Goal: Transaction & Acquisition: Purchase product/service

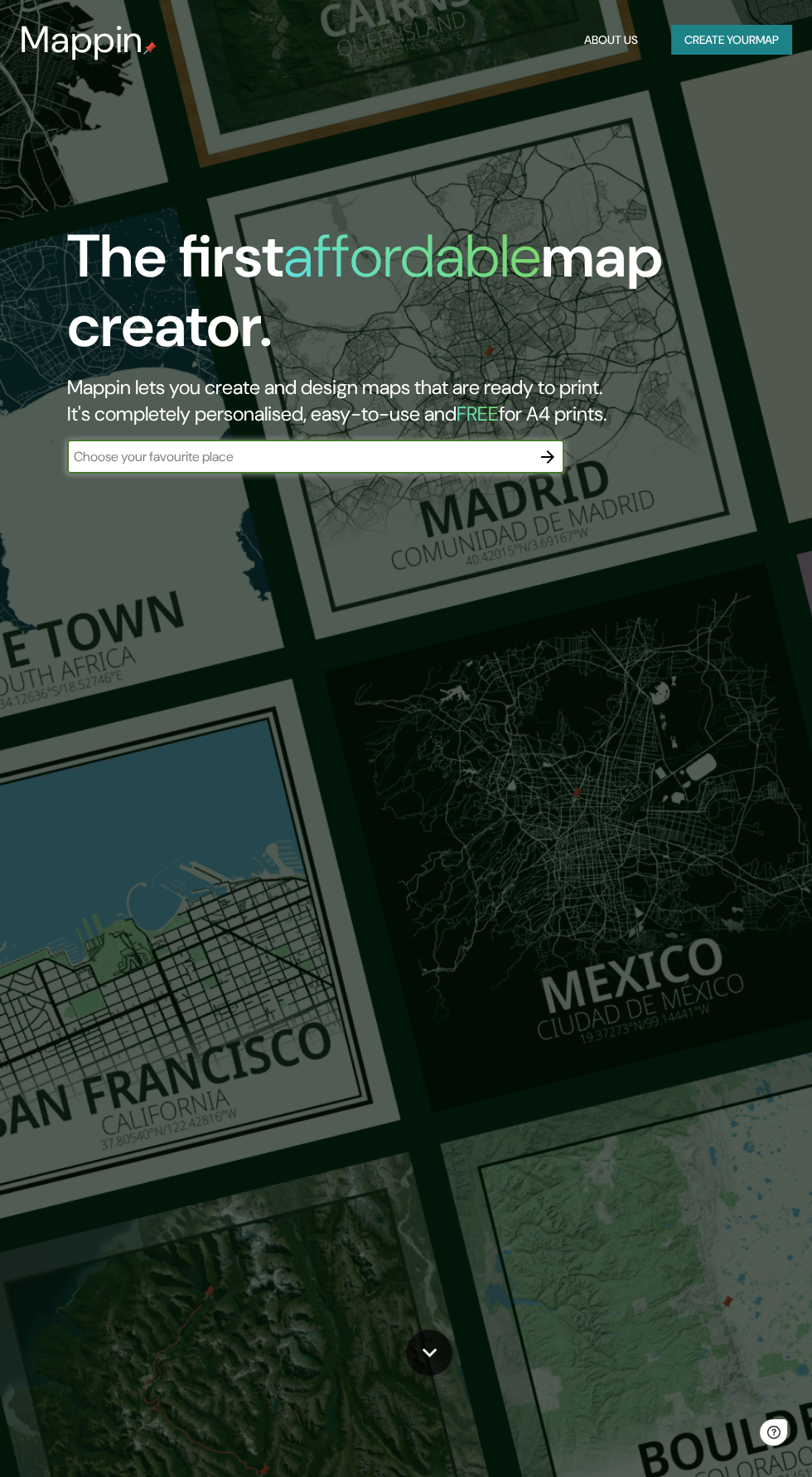
click at [734, 40] on button "Create your map" at bounding box center [731, 40] width 121 height 31
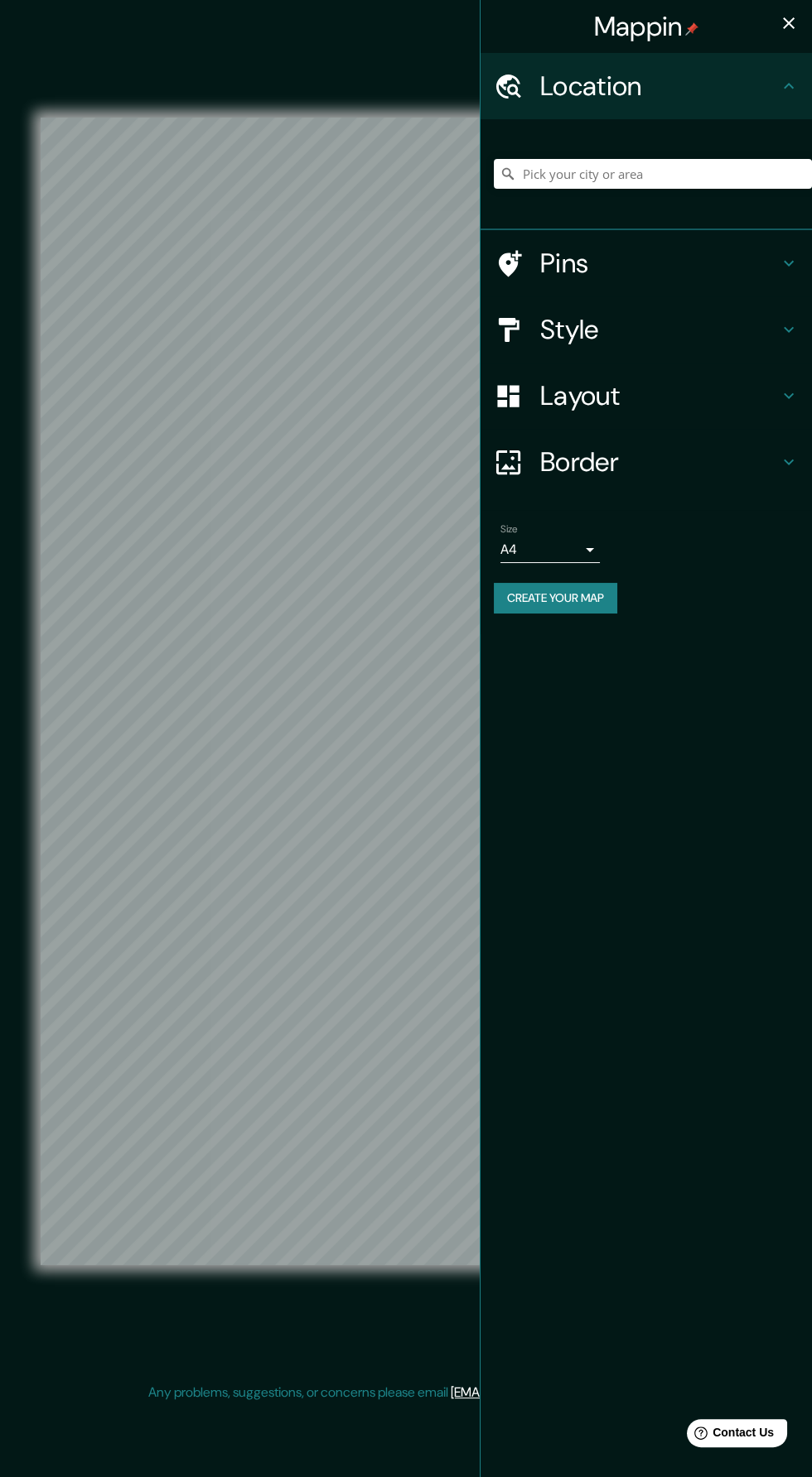
click at [741, 395] on h4 "Layout" at bounding box center [659, 396] width 239 height 33
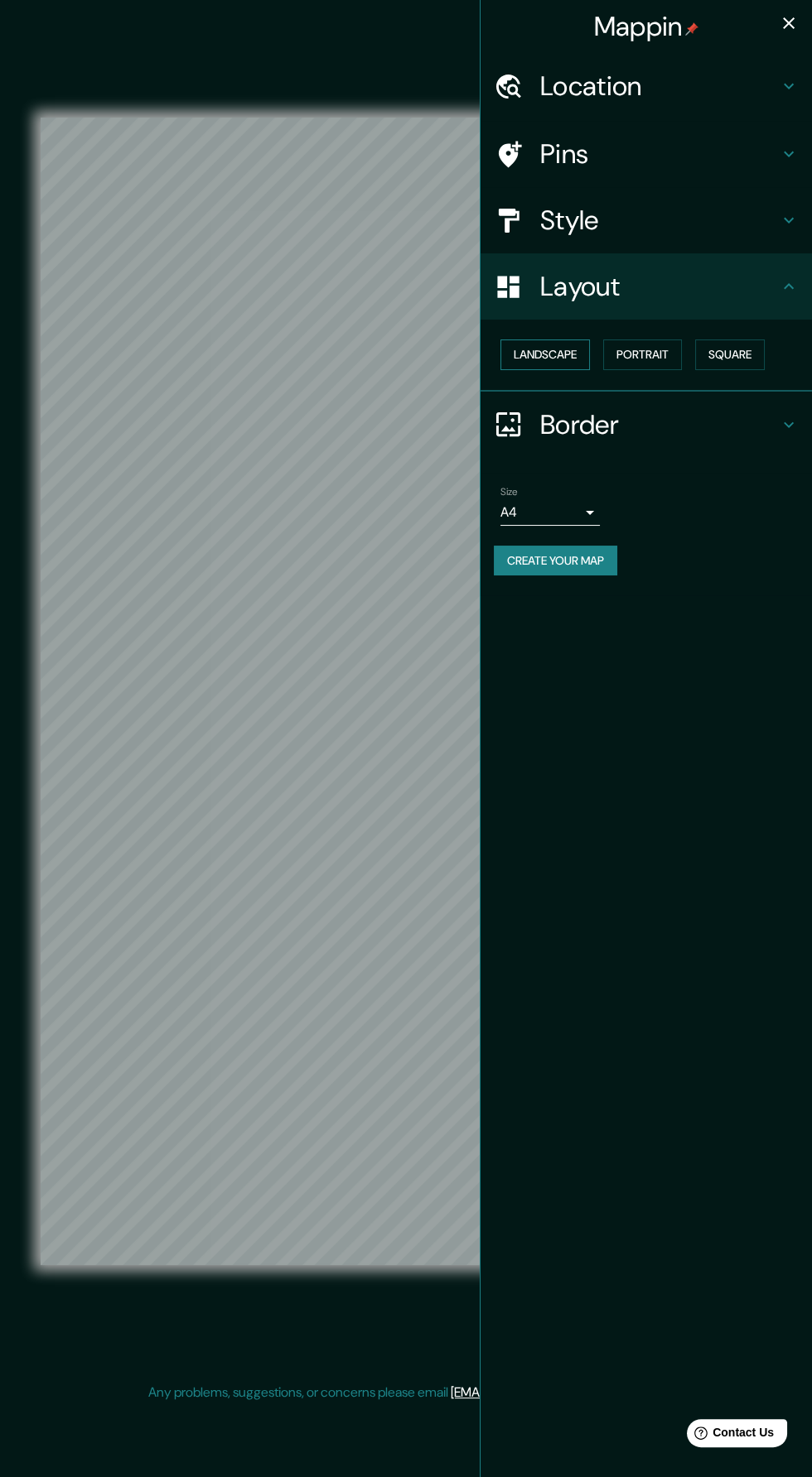
click at [579, 352] on button "Landscape" at bounding box center [545, 355] width 89 height 31
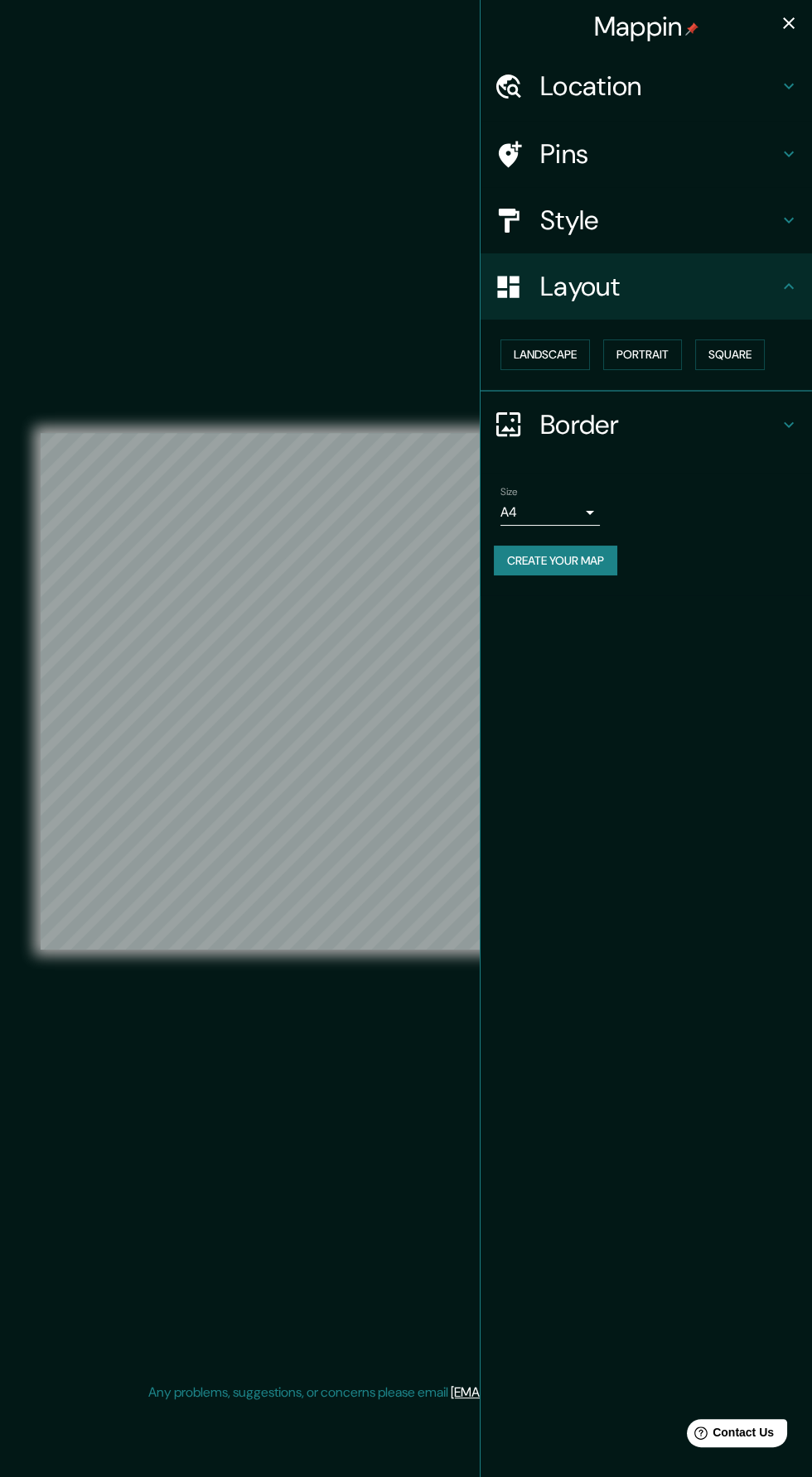
click at [785, 19] on icon "button" at bounding box center [788, 23] width 12 height 12
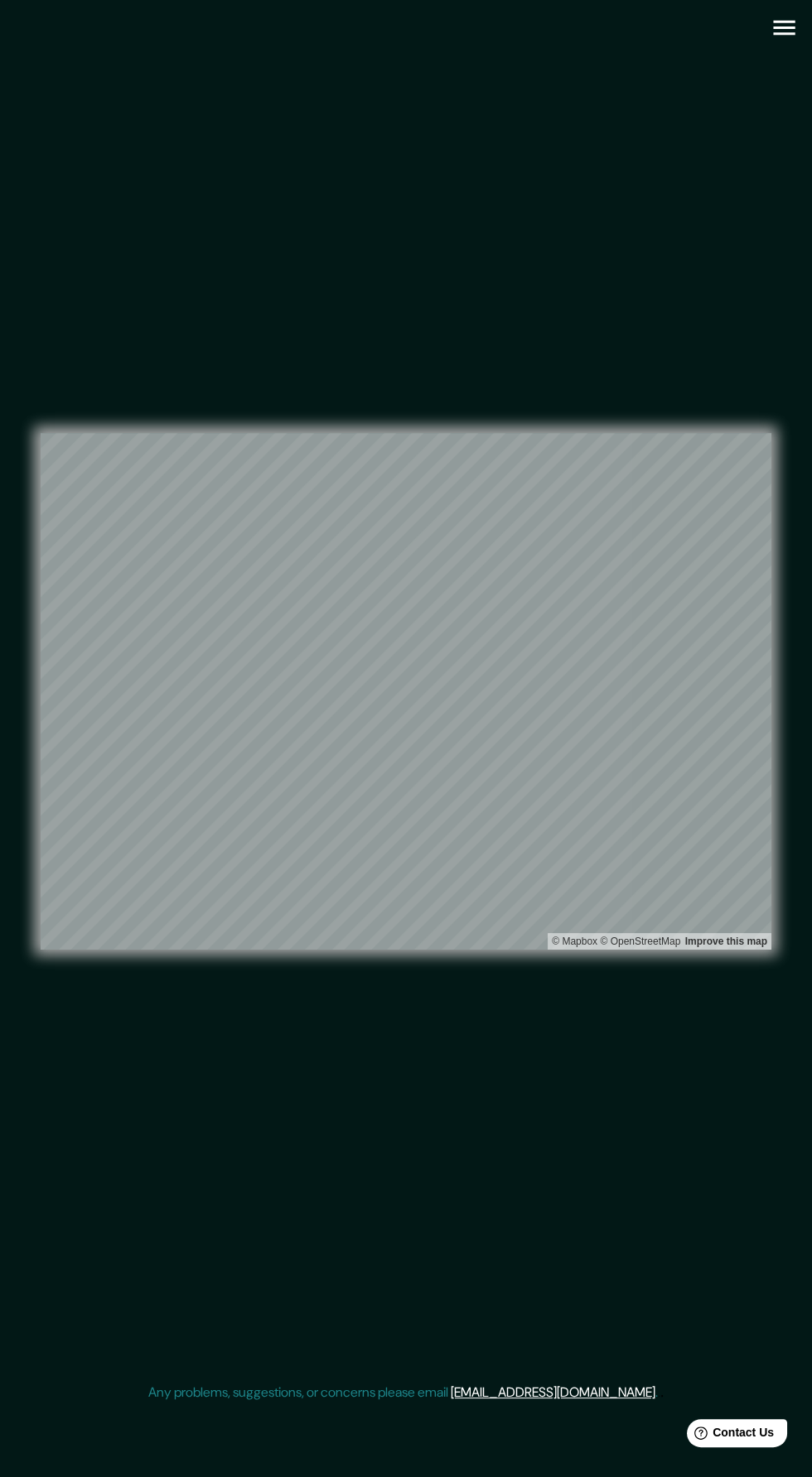
click at [783, 27] on icon "button" at bounding box center [783, 28] width 22 height 15
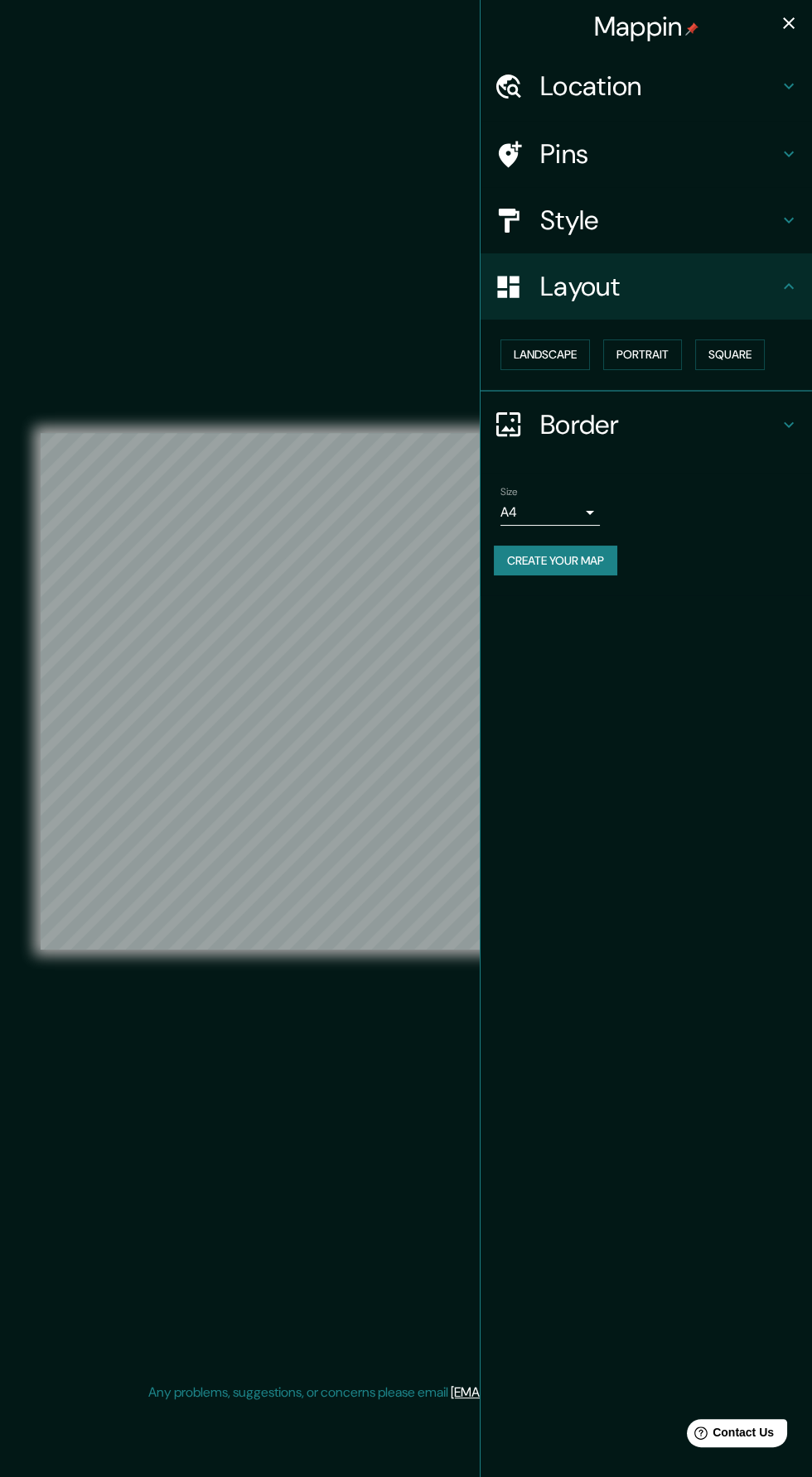
click at [588, 499] on body "Mappin Location Pins Style Layout Landscape Portrait Square Border Choose a bor…" at bounding box center [406, 738] width 812 height 1477
click at [580, 564] on li "A3" at bounding box center [550, 575] width 99 height 30
type input "a4"
click at [732, 208] on h4 "Style" at bounding box center [659, 220] width 239 height 33
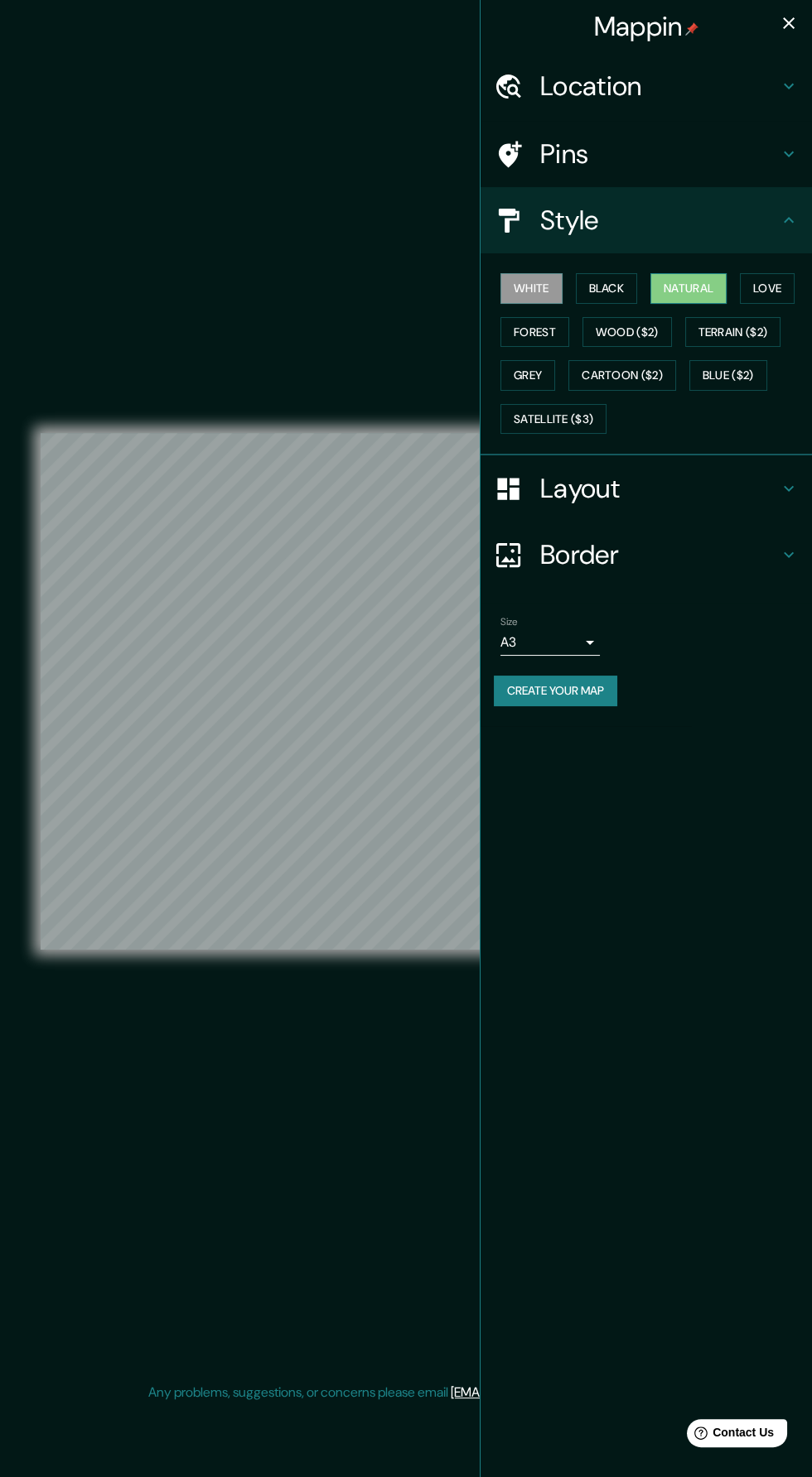
click at [712, 278] on button "Natural" at bounding box center [688, 288] width 77 height 31
click at [780, 18] on icon "button" at bounding box center [788, 23] width 20 height 20
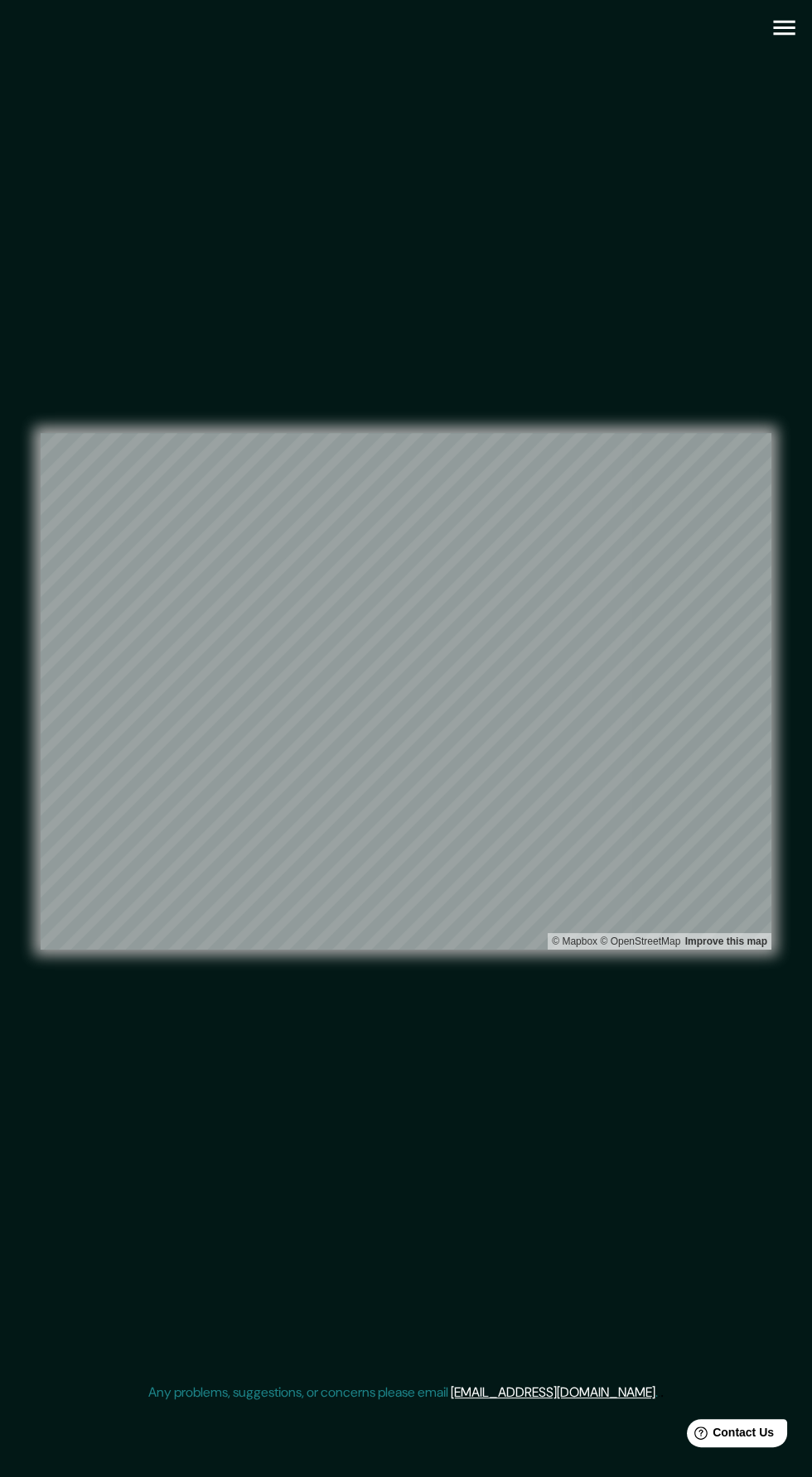
click at [772, 33] on icon "button" at bounding box center [783, 27] width 29 height 29
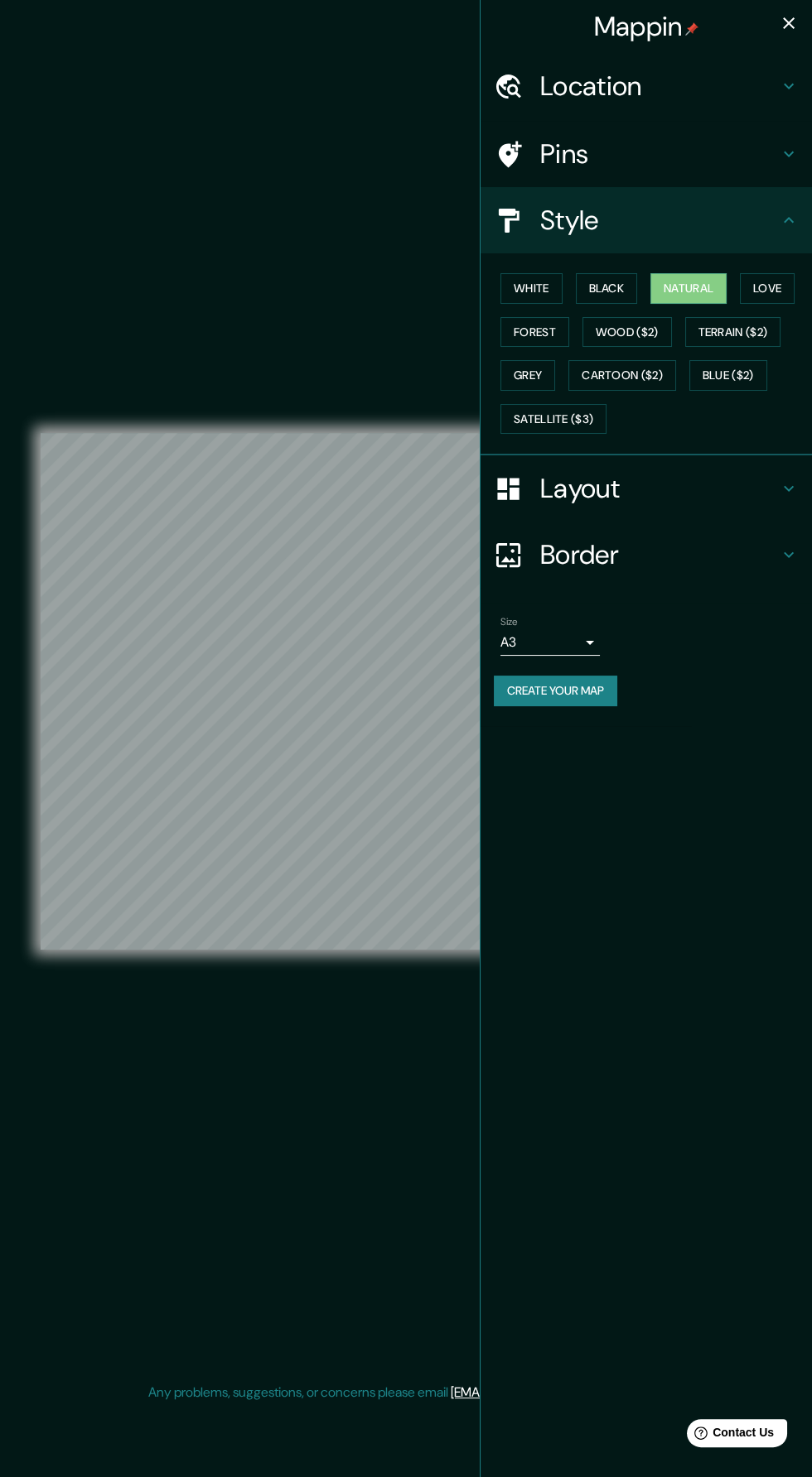
click at [613, 683] on button "Create your map" at bounding box center [556, 691] width 123 height 31
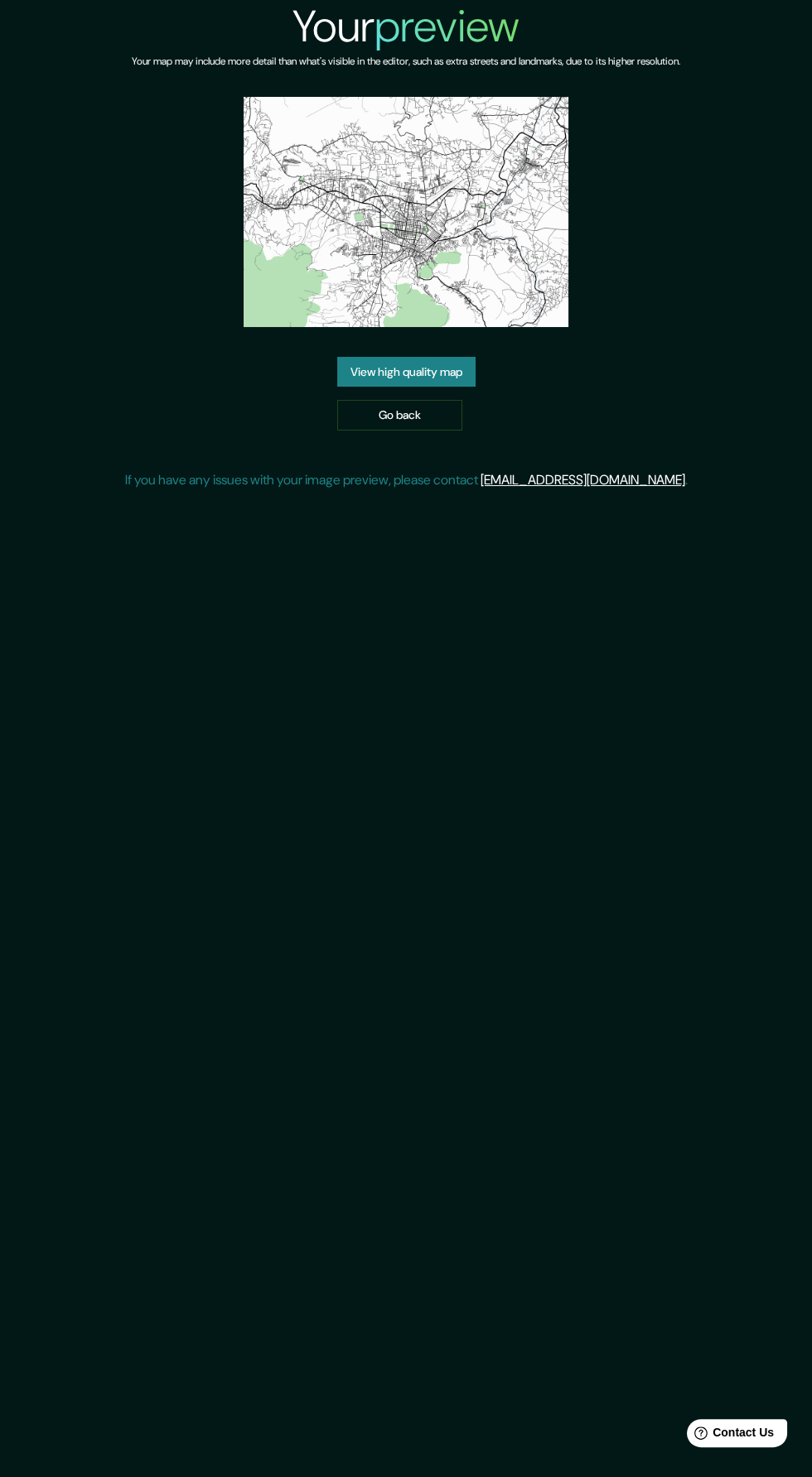
click at [370, 375] on link "View high quality map" at bounding box center [406, 372] width 138 height 31
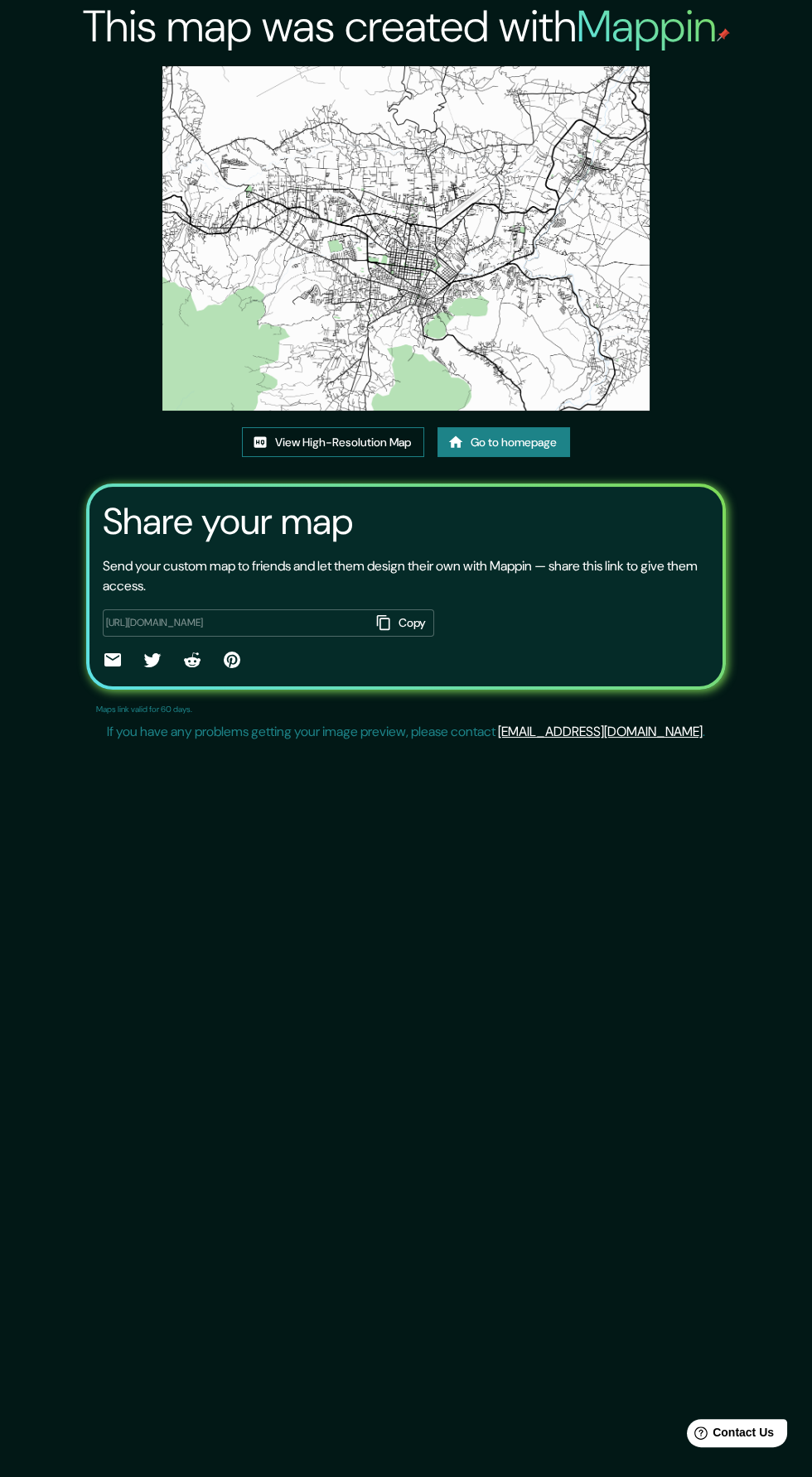
click at [302, 442] on link "View High-Resolution Map" at bounding box center [332, 442] width 182 height 31
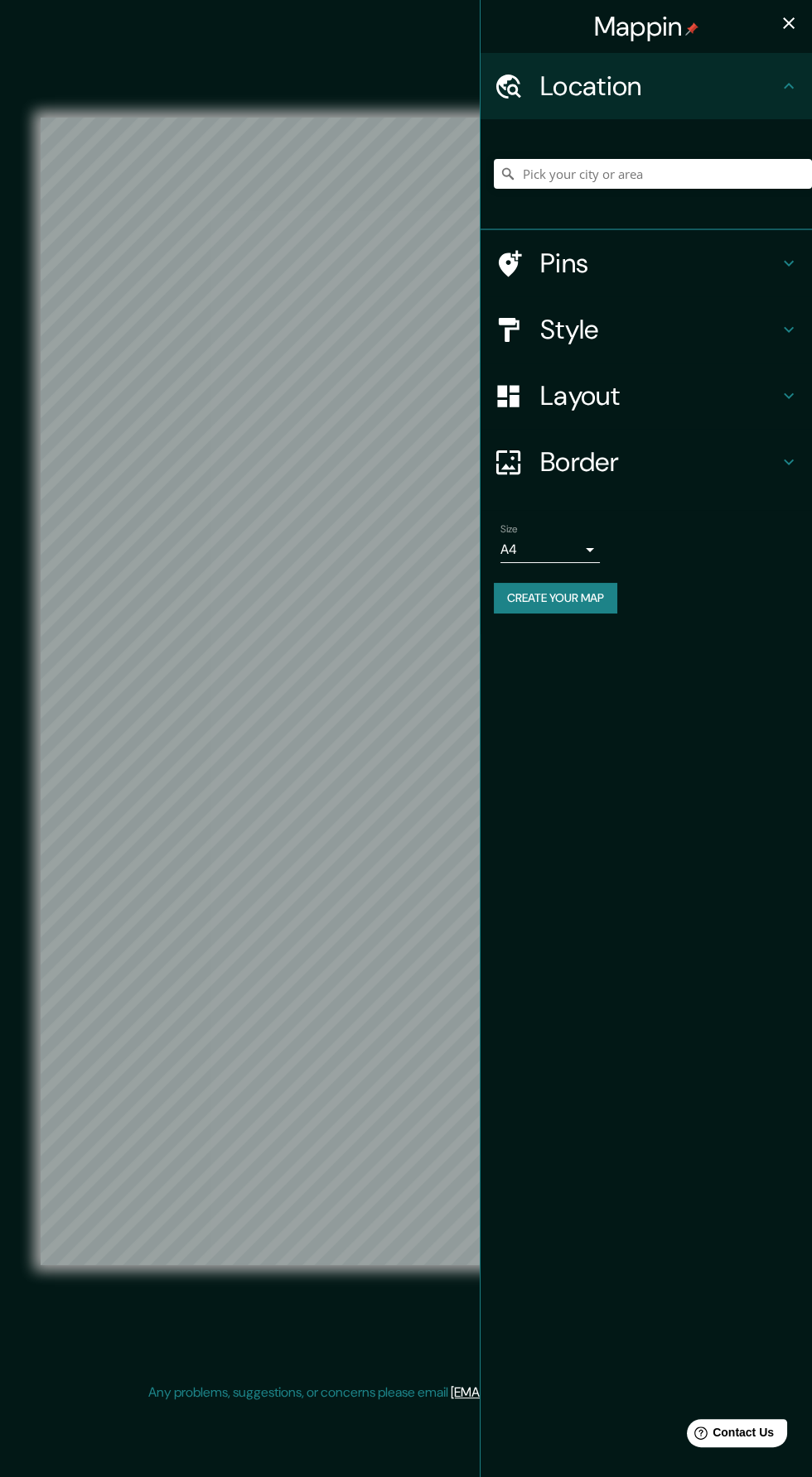
click at [788, 16] on icon "button" at bounding box center [788, 23] width 20 height 20
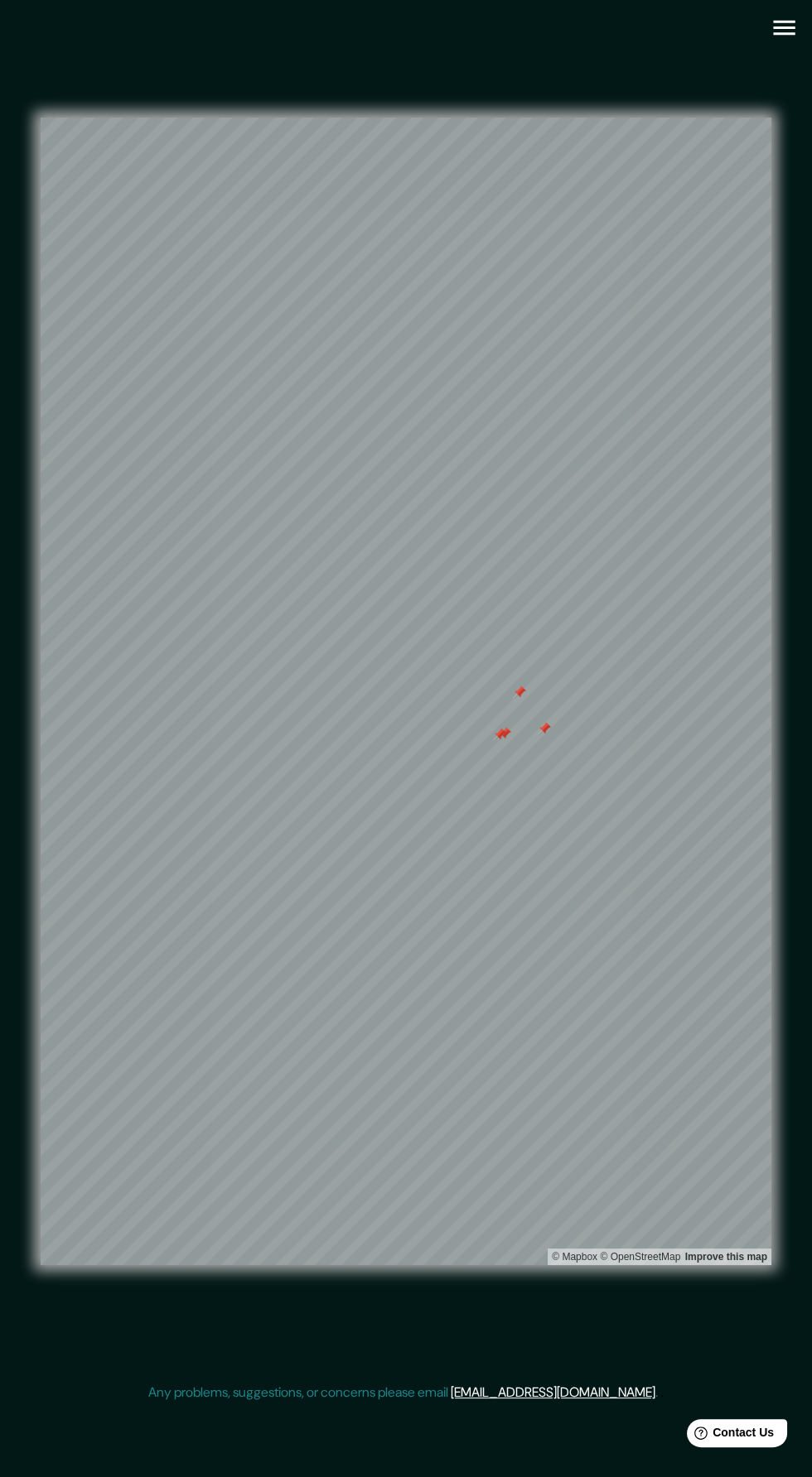
click at [520, 699] on div at bounding box center [519, 692] width 13 height 13
click at [486, 744] on div at bounding box center [488, 738] width 13 height 13
click at [487, 766] on div at bounding box center [484, 758] width 13 height 13
click at [481, 761] on div at bounding box center [476, 753] width 13 height 13
click at [508, 738] on div at bounding box center [509, 731] width 13 height 13
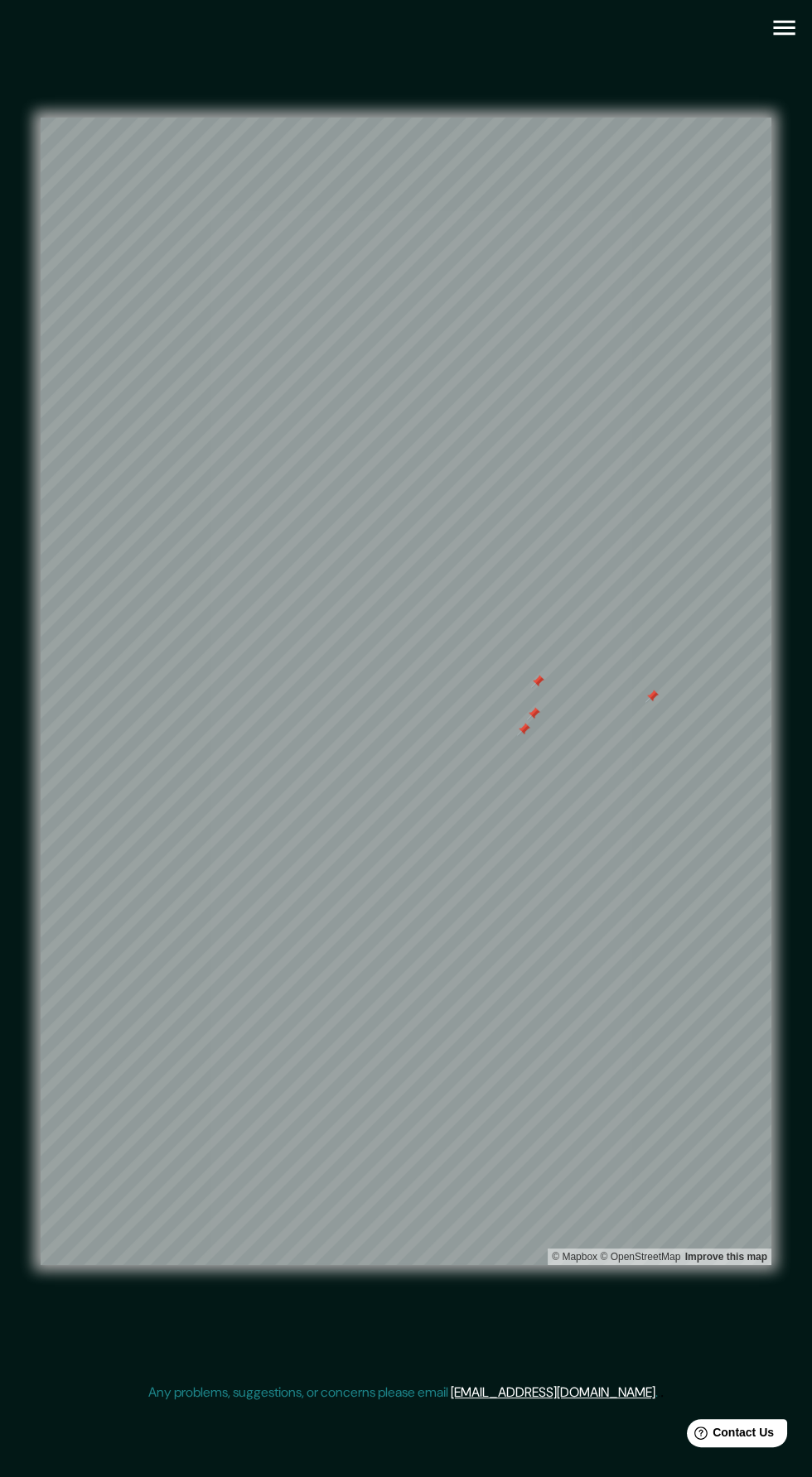
click at [529, 737] on div at bounding box center [523, 729] width 13 height 13
